Goal: Transaction & Acquisition: Purchase product/service

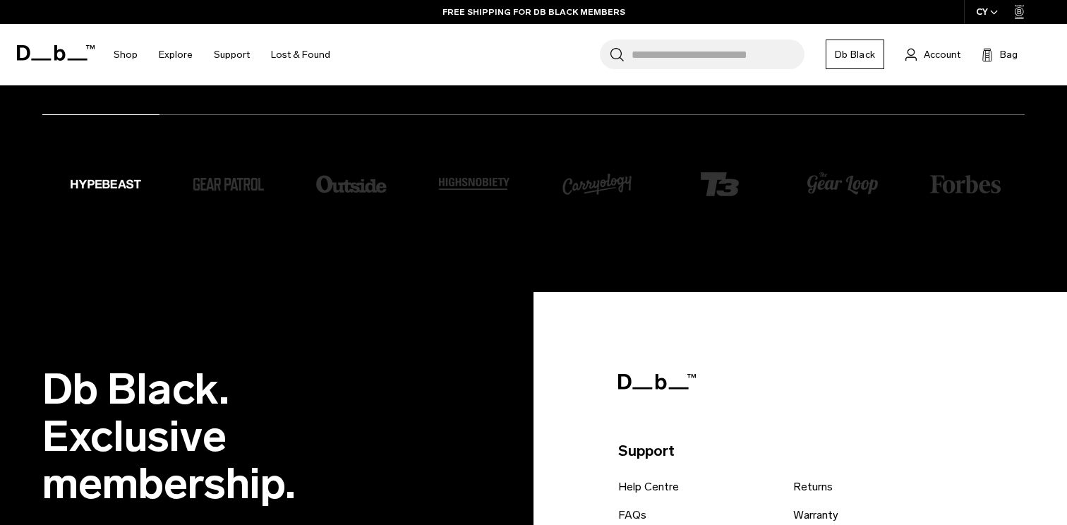
scroll to position [2785, 0]
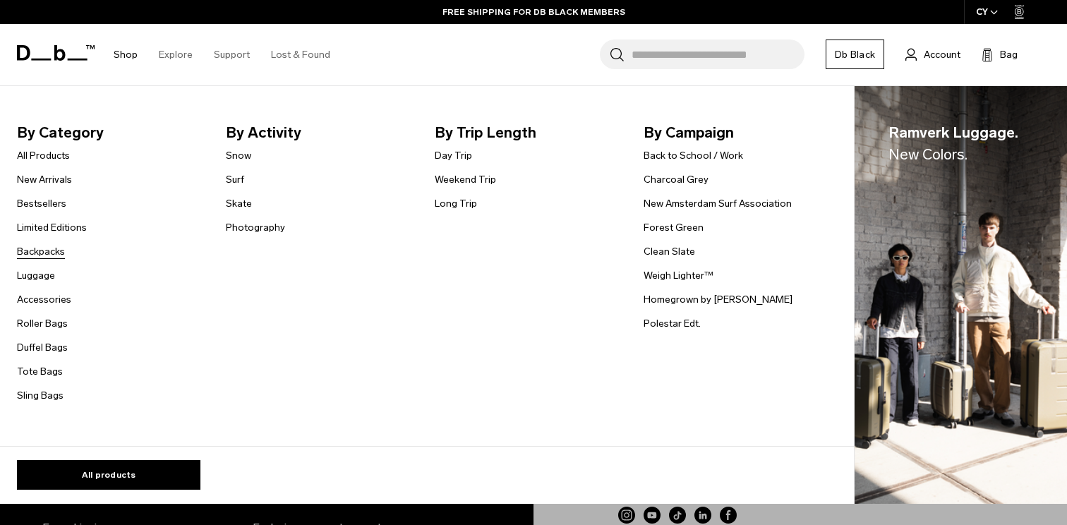
click at [46, 254] on link "Backpacks" at bounding box center [41, 251] width 48 height 15
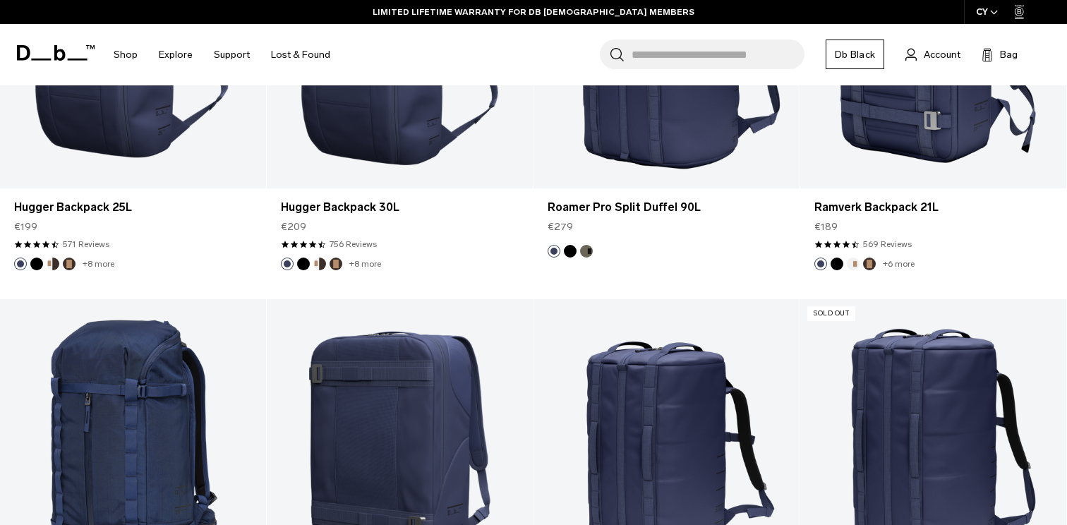
scroll to position [3892, 0]
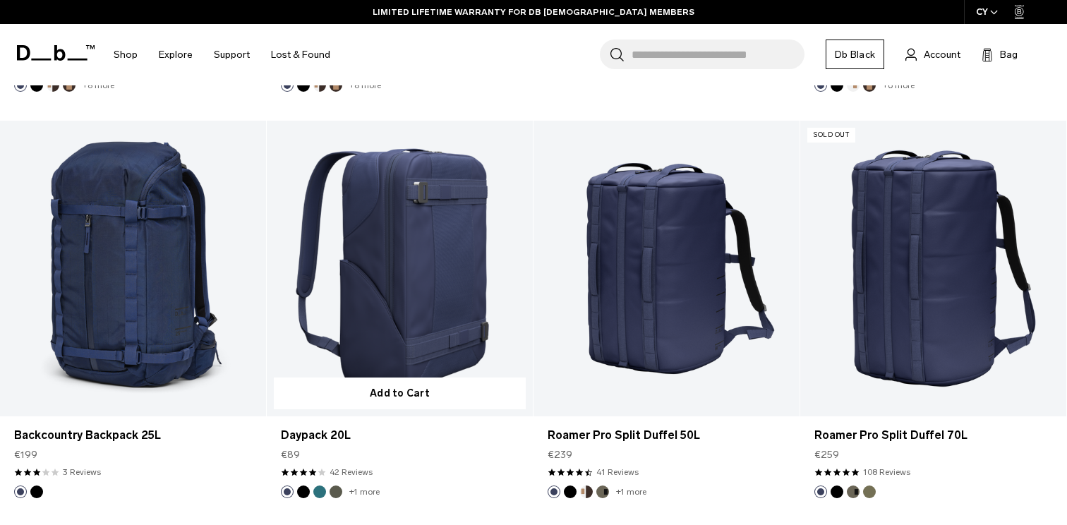
click at [482, 315] on link "Daypack 20L" at bounding box center [400, 269] width 266 height 296
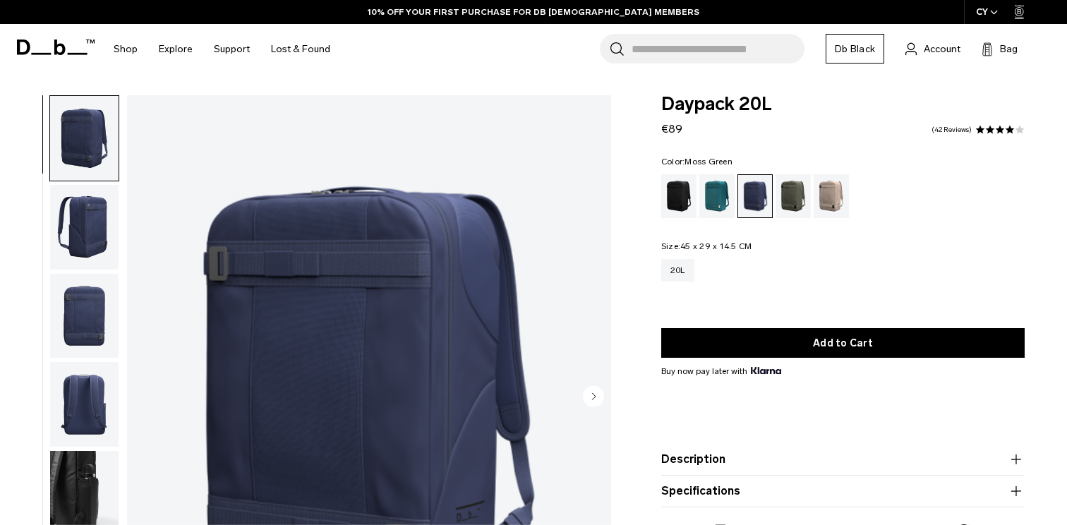
click at [782, 203] on div "Moss Green" at bounding box center [793, 196] width 36 height 44
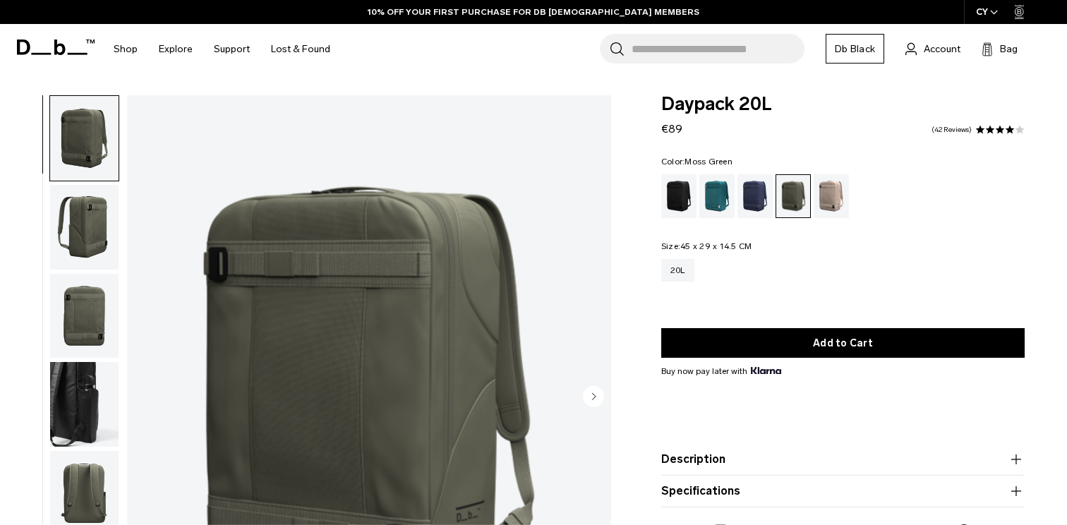
scroll to position [87, 0]
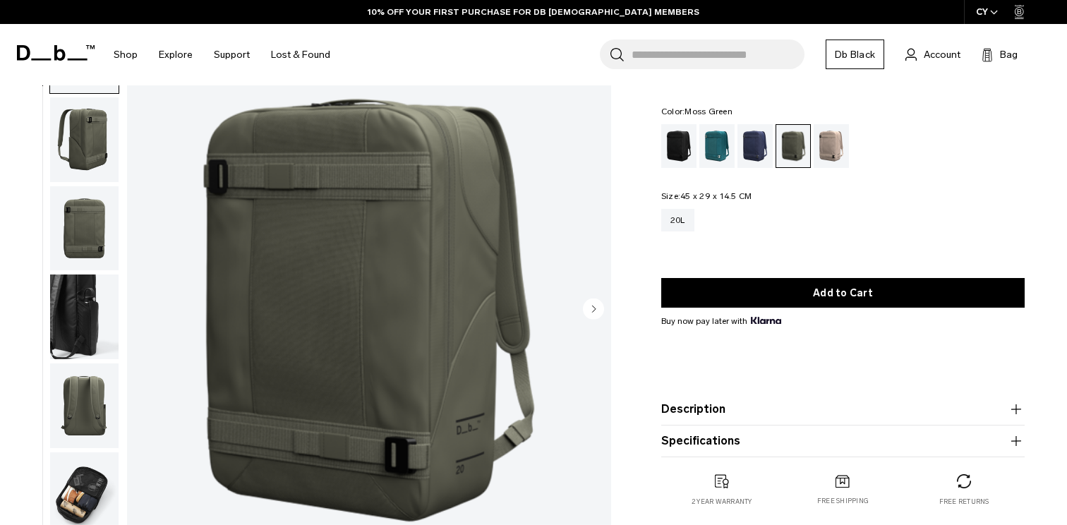
click at [588, 314] on circle "Next slide" at bounding box center [593, 308] width 21 height 21
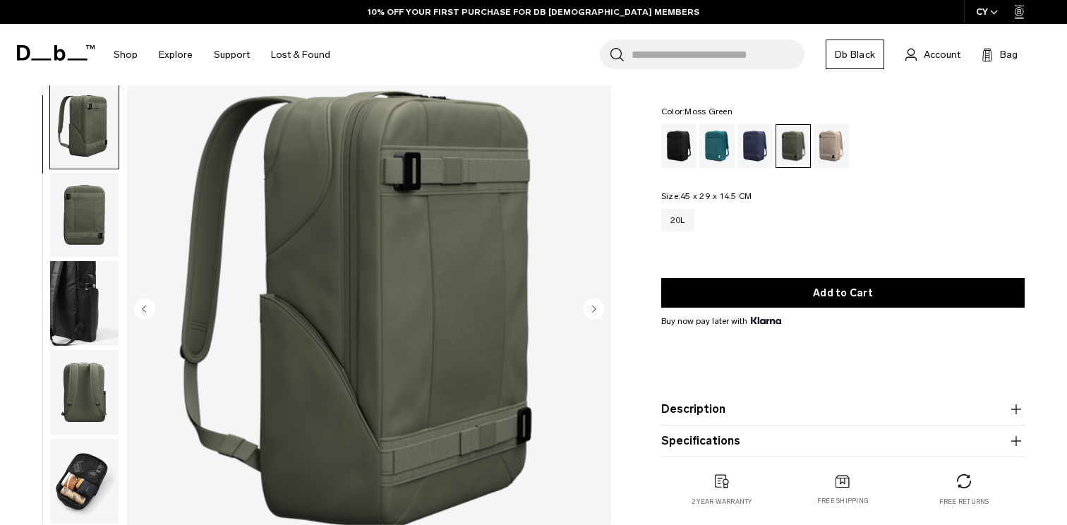
scroll to position [13, 0]
click at [588, 314] on circle "Next slide" at bounding box center [593, 308] width 21 height 21
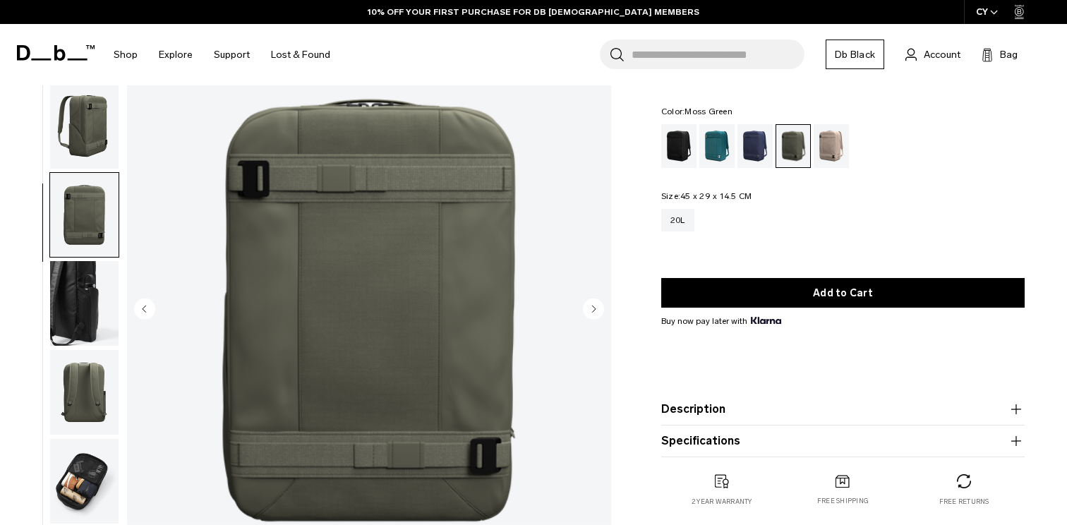
click at [588, 314] on circle "Next slide" at bounding box center [593, 308] width 21 height 21
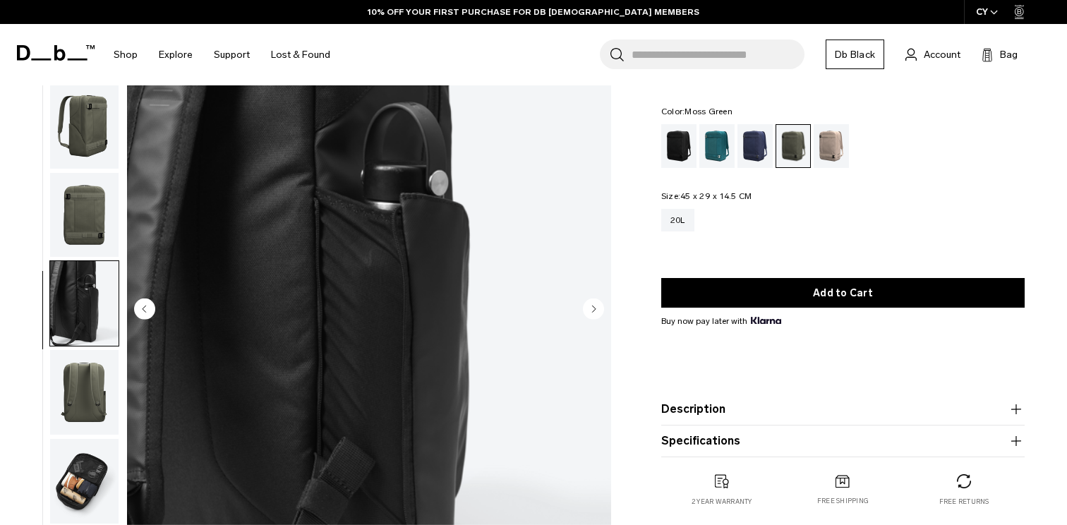
click at [588, 314] on circle "Next slide" at bounding box center [593, 308] width 21 height 21
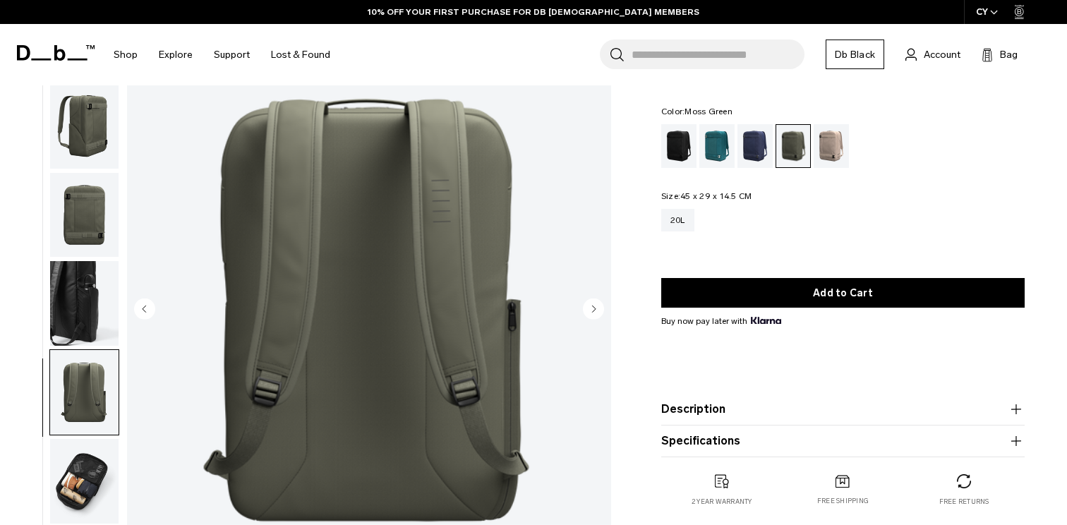
click at [588, 314] on circle "Next slide" at bounding box center [593, 308] width 21 height 21
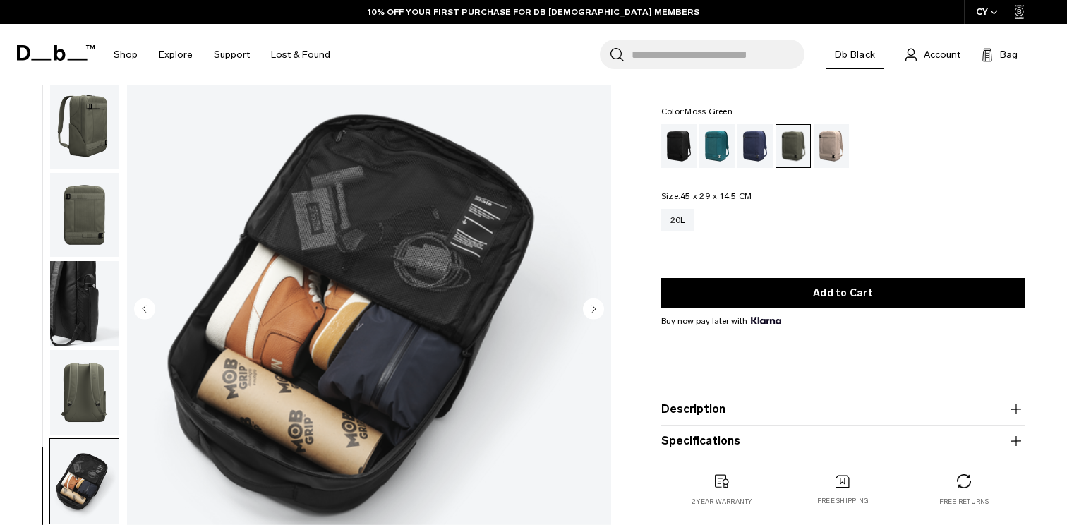
click at [588, 314] on circle "Next slide" at bounding box center [593, 308] width 21 height 21
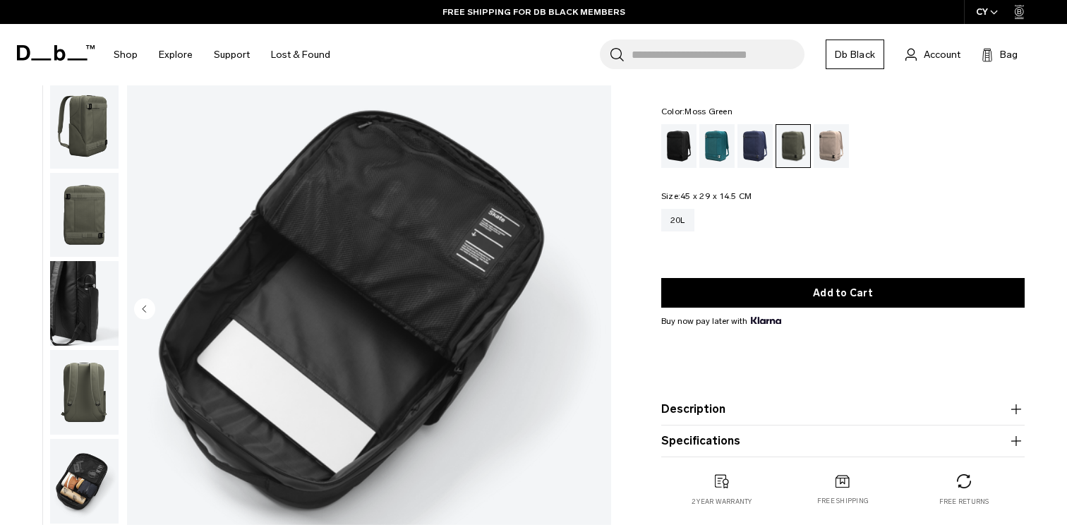
click at [588, 314] on img "7 / 7" at bounding box center [369, 310] width 484 height 605
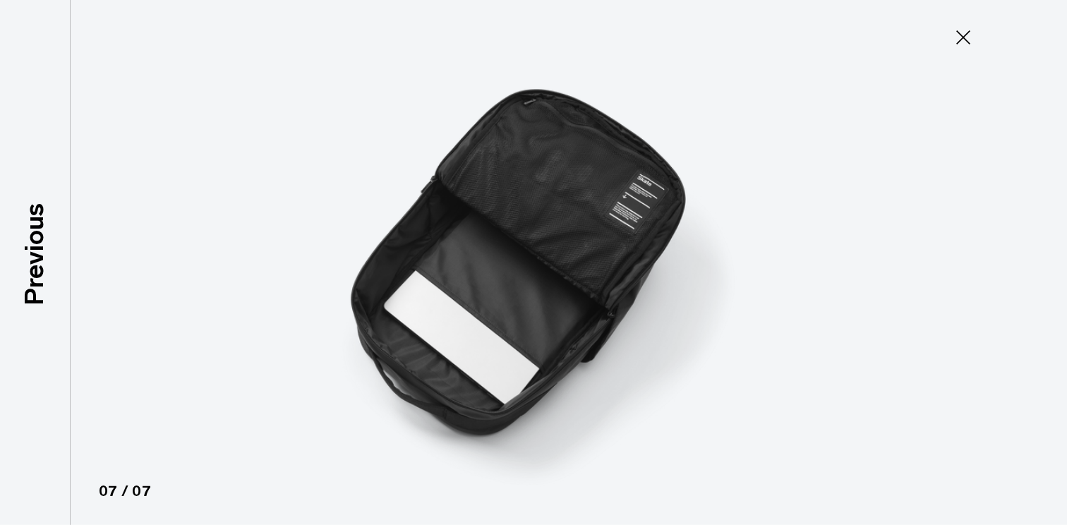
click at [588, 314] on img at bounding box center [533, 262] width 635 height 525
click at [962, 37] on icon at bounding box center [963, 37] width 14 height 14
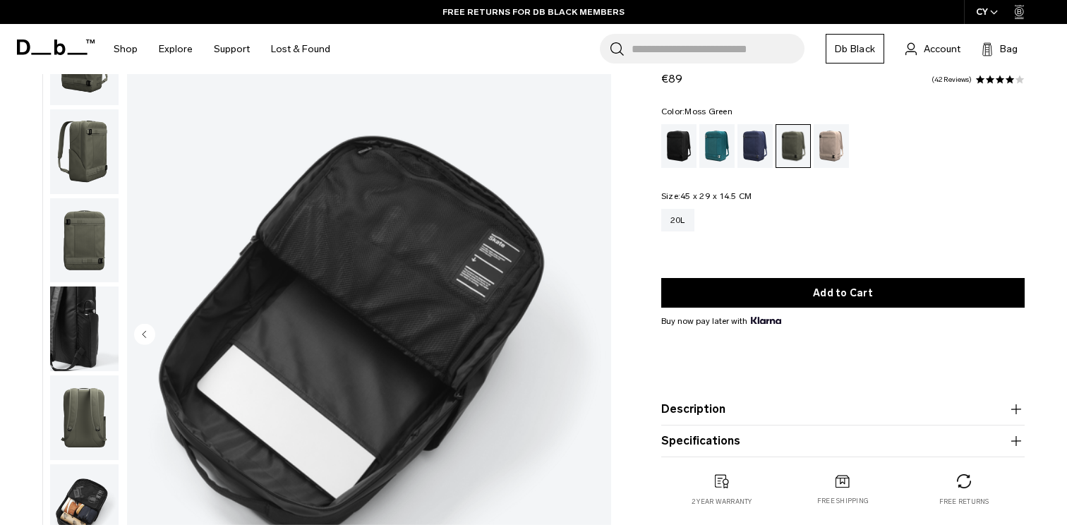
scroll to position [0, 0]
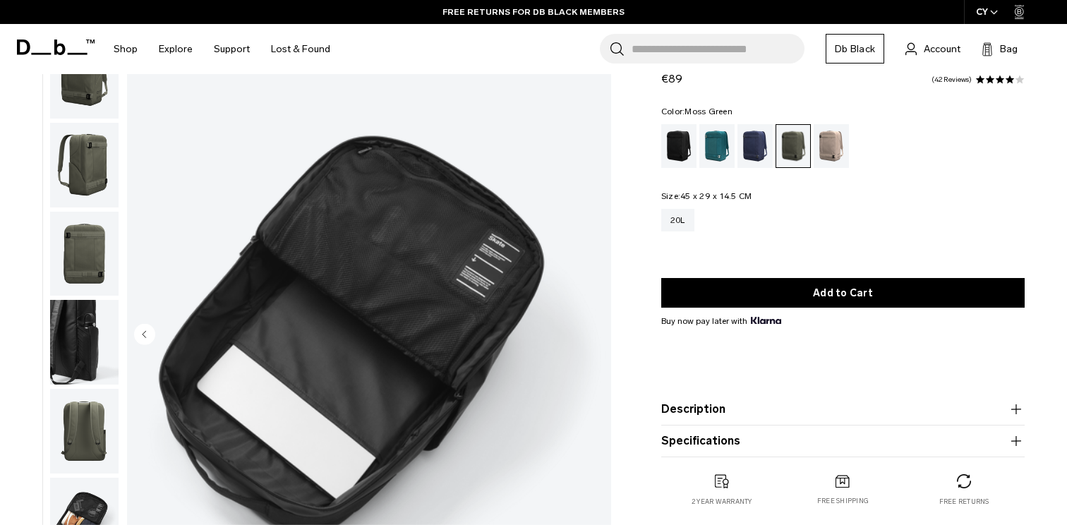
click at [76, 97] on img "button" at bounding box center [84, 76] width 68 height 85
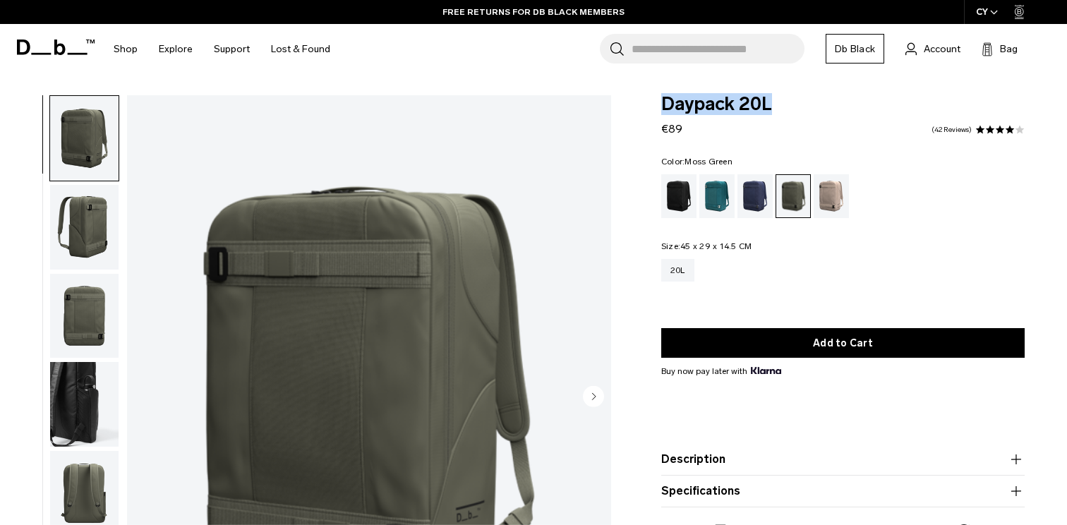
drag, startPoint x: 660, startPoint y: 102, endPoint x: 820, endPoint y: 104, distance: 160.9
click at [820, 104] on div "Daypack 20L €89 4.1 star rating 42 Reviews Color: Moss Green Out of stock Size:…" at bounding box center [843, 340] width 448 height 490
copy span "Daypack 20L"
